Goal: Task Accomplishment & Management: Manage account settings

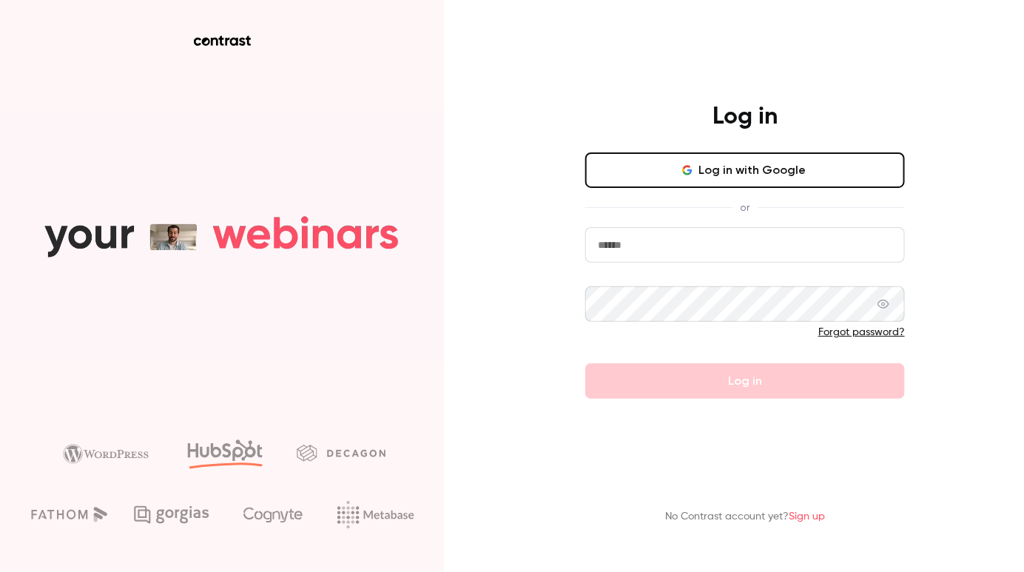
click at [635, 179] on button "Log in with Google" at bounding box center [745, 170] width 320 height 36
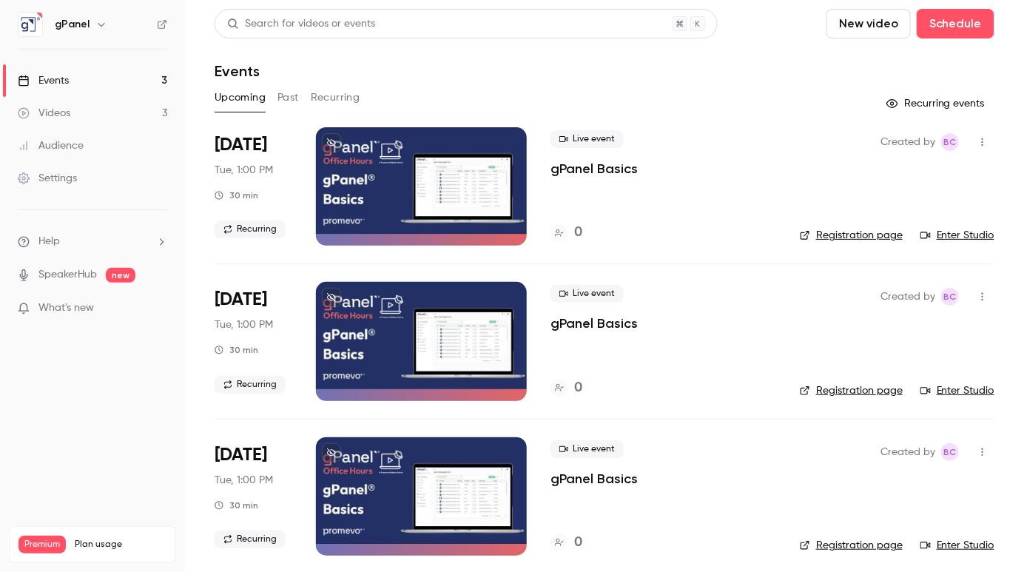
click at [879, 233] on link "Registration page" at bounding box center [851, 235] width 103 height 15
click at [982, 141] on icon "button" at bounding box center [982, 142] width 1 height 8
click at [668, 200] on div at bounding box center [512, 286] width 1024 height 572
click at [594, 170] on p "gPanel Basics" at bounding box center [594, 169] width 87 height 18
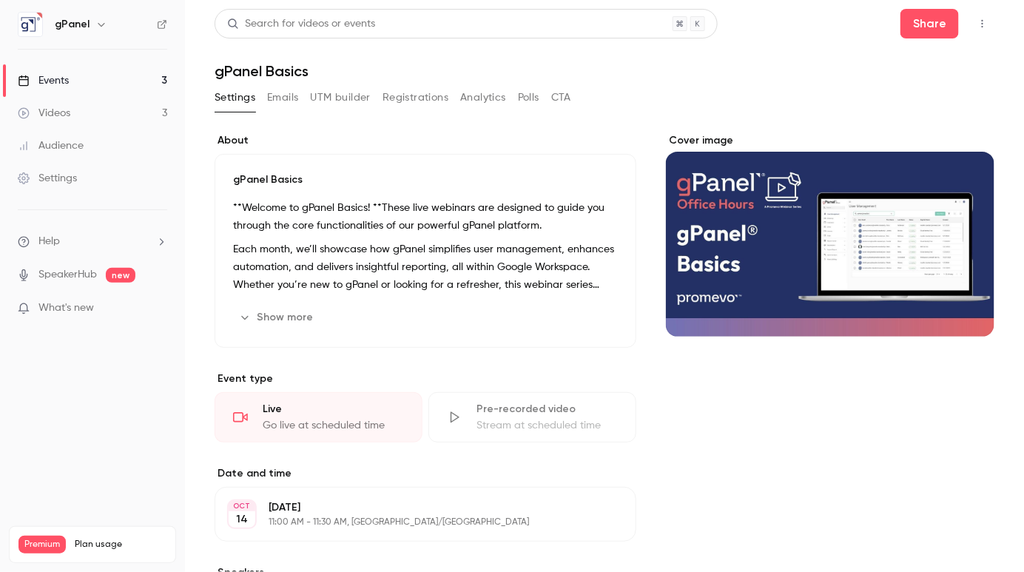
scroll to position [233, 0]
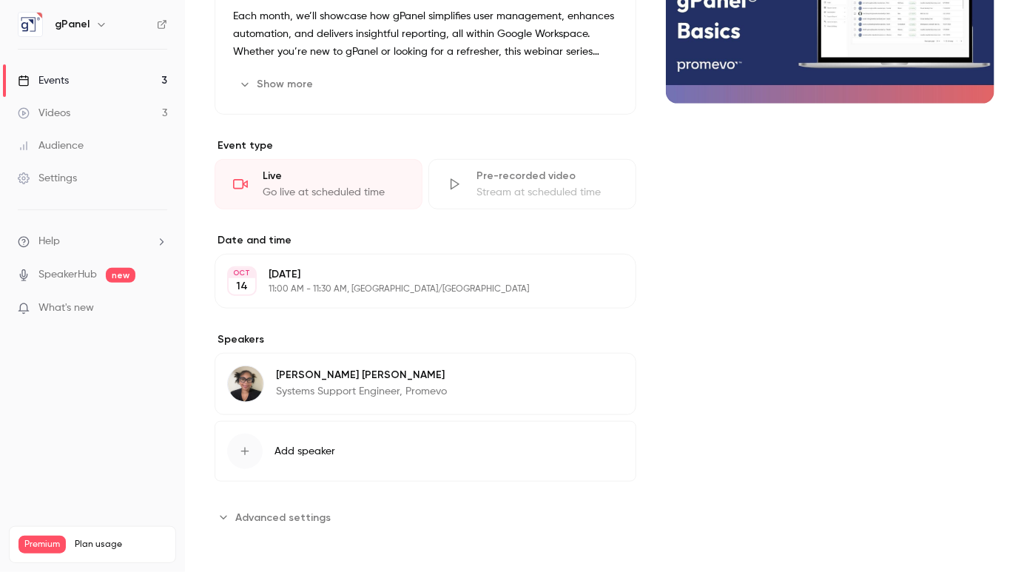
click at [420, 271] on p "[DATE]" at bounding box center [413, 274] width 289 height 15
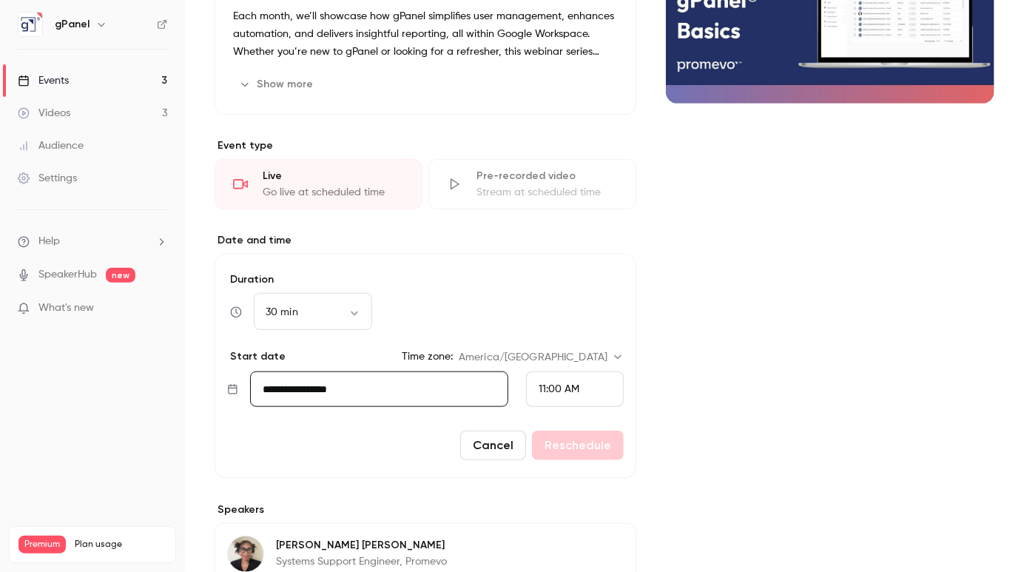
click at [471, 444] on button "Cancel" at bounding box center [493, 446] width 66 height 30
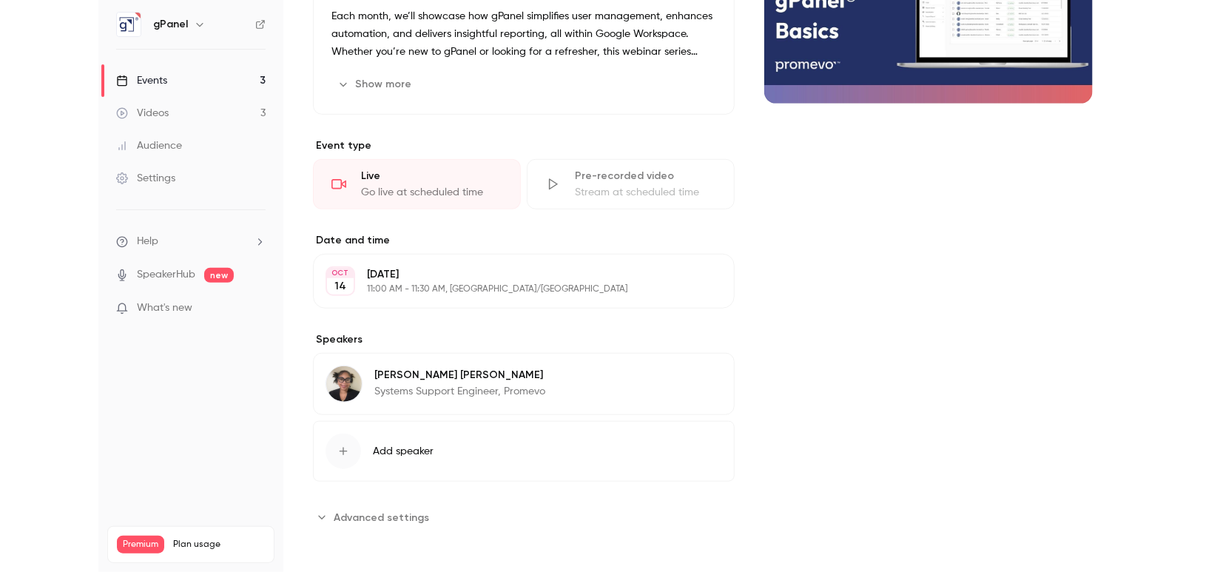
scroll to position [0, 0]
